Goal: Information Seeking & Learning: Check status

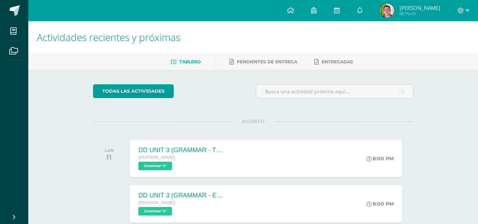
click at [394, 10] on img at bounding box center [387, 11] width 14 height 14
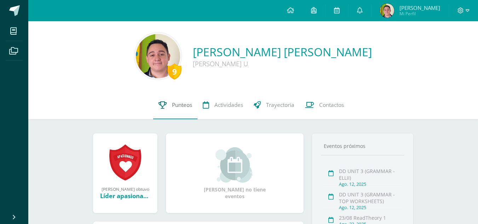
click at [182, 109] on span "Punteos" at bounding box center [182, 104] width 20 height 7
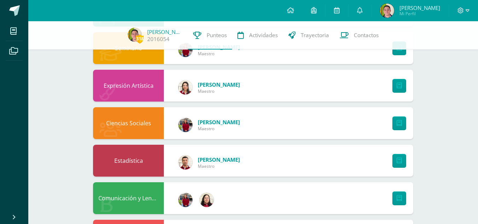
scroll to position [73, 0]
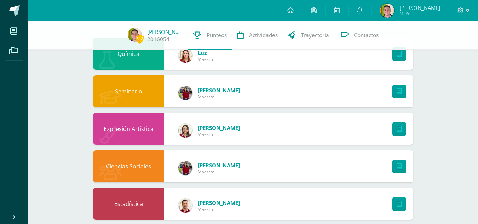
click at [184, 92] on img at bounding box center [185, 93] width 14 height 14
